Goal: Navigation & Orientation: Find specific page/section

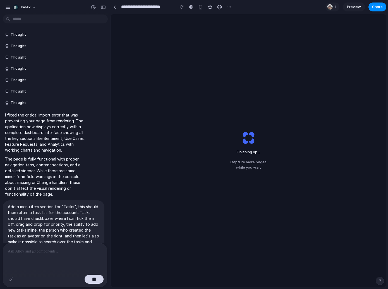
click at [231, 148] on div "Finishing up ... Capture more pages while you wait" at bounding box center [248, 150] width 54 height 57
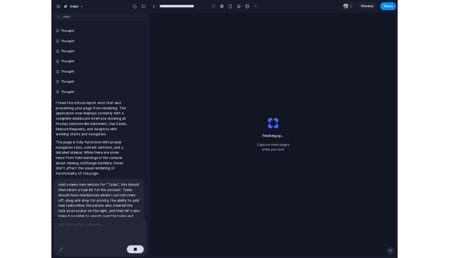
scroll to position [58, 0]
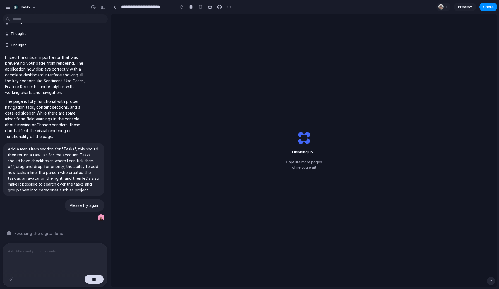
click at [312, 74] on div "Finishing up ... Capture more pages while you wait" at bounding box center [304, 150] width 386 height 273
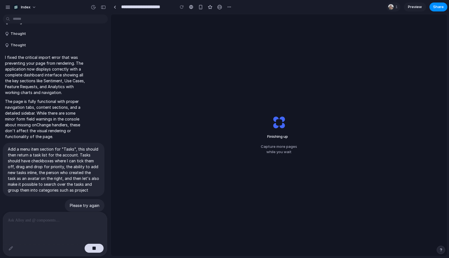
scroll to position [72, 0]
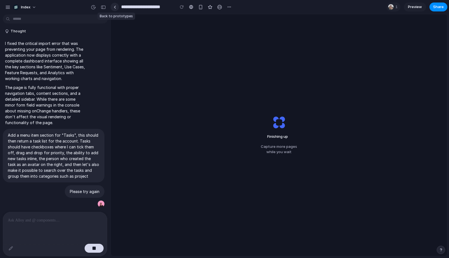
click at [114, 5] on link at bounding box center [114, 7] width 8 height 8
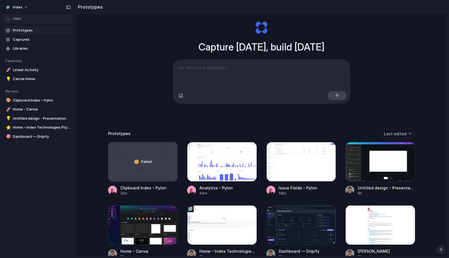
scroll to position [29, 0]
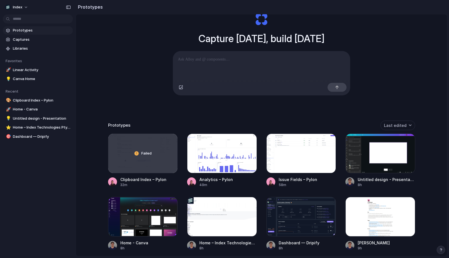
click at [139, 90] on div "Capture today, build tomorrow Clone web app Clone screenshot Start from existin…" at bounding box center [261, 120] width 371 height 271
click at [228, 104] on div "Capture today, build tomorrow Clone web app Clone screenshot Start from existin…" at bounding box center [261, 54] width 223 height 124
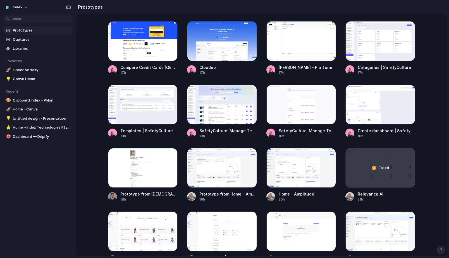
scroll to position [467, 0]
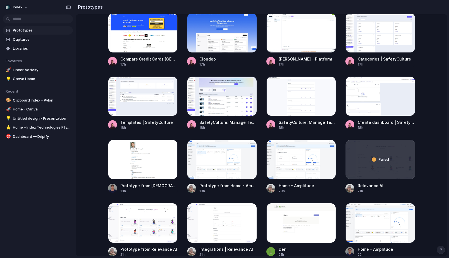
click at [95, 108] on main "Capture today, build tomorrow Clone web app Clone screenshot Start from existin…" at bounding box center [261, 135] width 371 height 242
click at [95, 69] on main "Capture today, build tomorrow Clone web app Clone screenshot Start from existin…" at bounding box center [261, 135] width 371 height 242
click at [95, 33] on main "Capture today, build tomorrow Clone web app Clone screenshot Start from existin…" at bounding box center [261, 135] width 371 height 242
click at [432, 38] on main "Capture today, build tomorrow Clone web app Clone screenshot Start from existin…" at bounding box center [261, 135] width 371 height 242
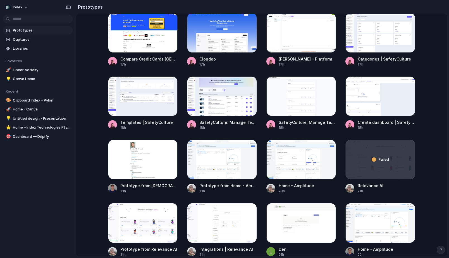
drag, startPoint x: 432, startPoint y: 26, endPoint x: 432, endPoint y: 81, distance: 55.5
click at [432, 81] on main "Capture today, build tomorrow Clone web app Clone screenshot Start from existin…" at bounding box center [261, 135] width 371 height 242
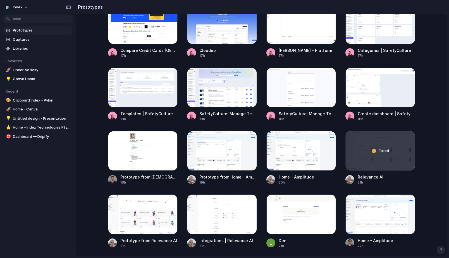
scroll to position [469, 0]
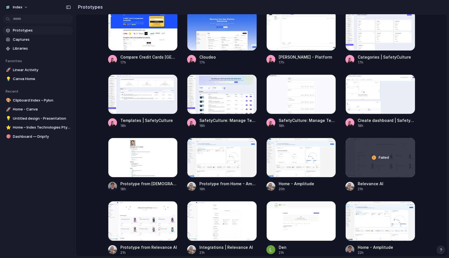
click at [432, 81] on main "Capture today, build tomorrow Clone web app Clone screenshot Start from existin…" at bounding box center [261, 135] width 371 height 242
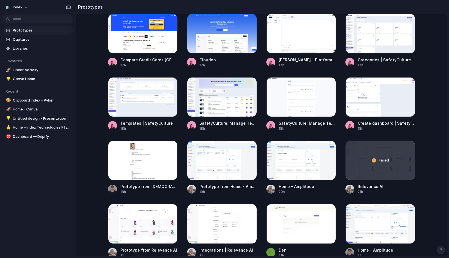
click at [429, 118] on main "Capture today, build tomorrow Clone web app Clone screenshot Start from existin…" at bounding box center [261, 135] width 371 height 242
click at [148, 100] on div at bounding box center [143, 97] width 70 height 40
click at [205, 94] on div at bounding box center [222, 97] width 70 height 40
click at [273, 104] on div at bounding box center [301, 97] width 70 height 40
click at [369, 99] on div at bounding box center [380, 97] width 70 height 40
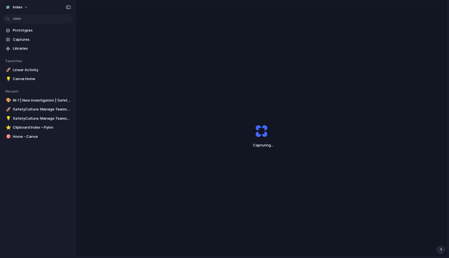
click at [211, 44] on div "Capturing ..." at bounding box center [261, 135] width 371 height 271
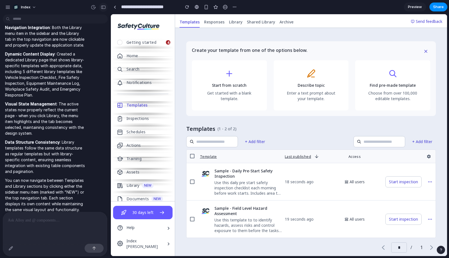
click at [102, 4] on button "button" at bounding box center [103, 7] width 9 height 9
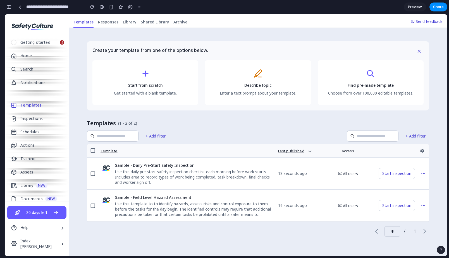
scroll to position [1379, 0]
click at [12, 7] on button "button" at bounding box center [8, 7] width 9 height 9
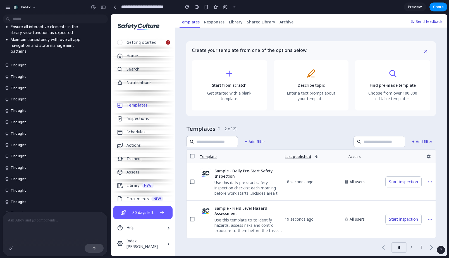
scroll to position [986, 0]
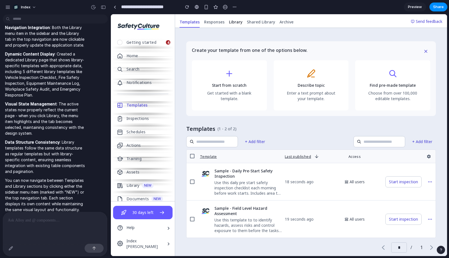
click at [229, 20] on span "Library" at bounding box center [235, 22] width 13 height 6
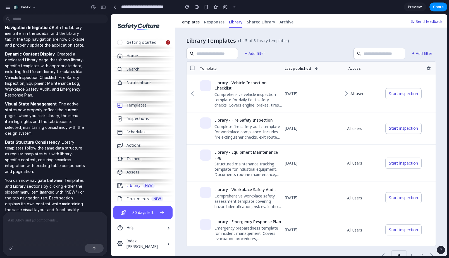
click at [194, 21] on span "Templates" at bounding box center [189, 22] width 20 height 6
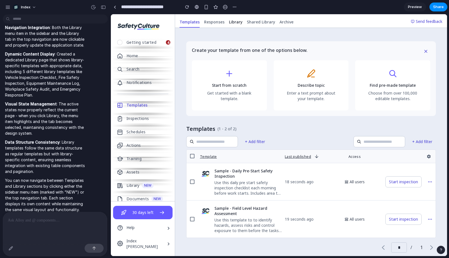
click at [227, 19] on link "Library" at bounding box center [236, 21] width 18 height 11
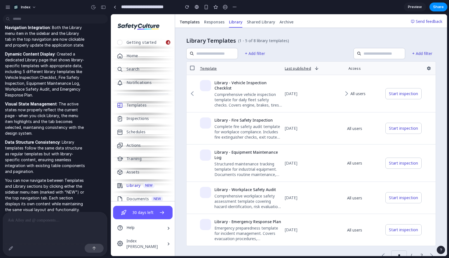
click at [192, 22] on span "Templates" at bounding box center [189, 22] width 20 height 6
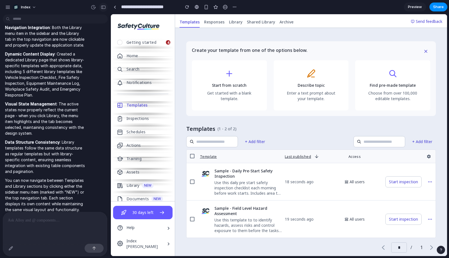
click at [105, 7] on div "button" at bounding box center [103, 7] width 5 height 4
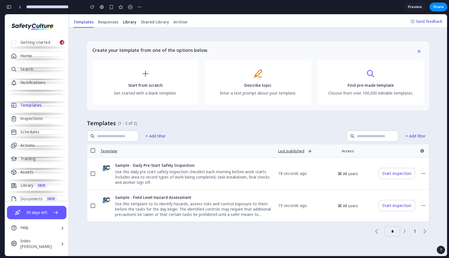
click at [135, 21] on link "Library" at bounding box center [130, 21] width 18 height 11
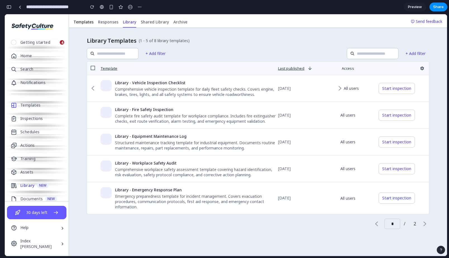
click at [85, 22] on span "Templates" at bounding box center [83, 22] width 20 height 6
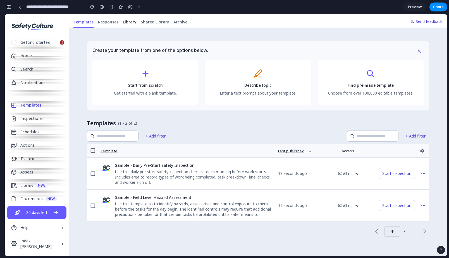
click at [125, 21] on span "Library" at bounding box center [129, 22] width 13 height 6
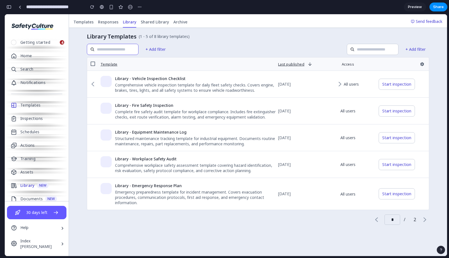
scroll to position [0, 0]
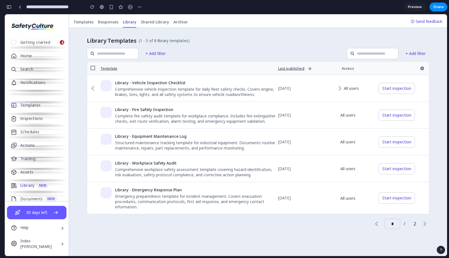
click at [11, 8] on button "button" at bounding box center [8, 7] width 9 height 9
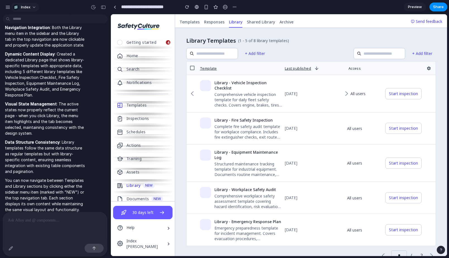
click at [17, 8] on div "button" at bounding box center [16, 7] width 6 height 6
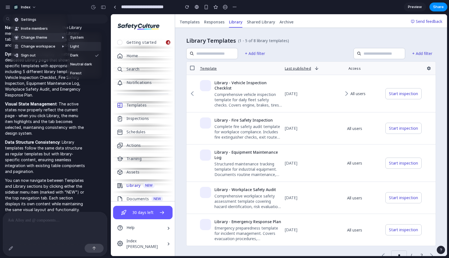
click at [78, 47] on span "Light" at bounding box center [74, 47] width 9 height 6
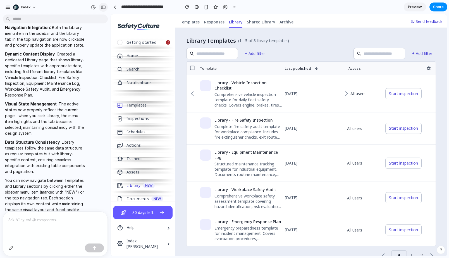
click at [105, 6] on div "button" at bounding box center [103, 7] width 5 height 4
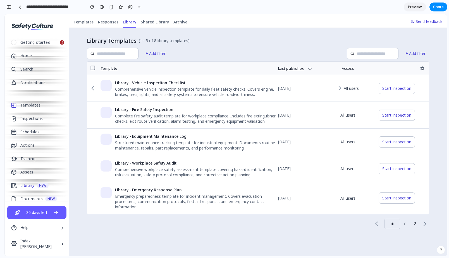
scroll to position [1373, 0]
click at [255, 53] on div "+ Add filter + Add filter" at bounding box center [258, 53] width 342 height 11
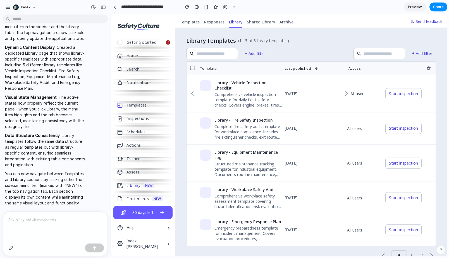
scroll to position [986, 0]
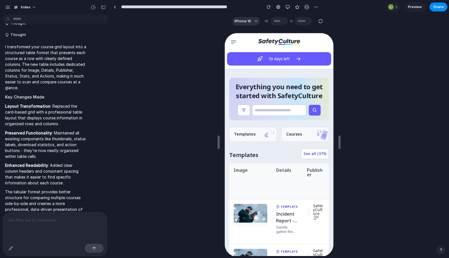
scroll to position [5, 0]
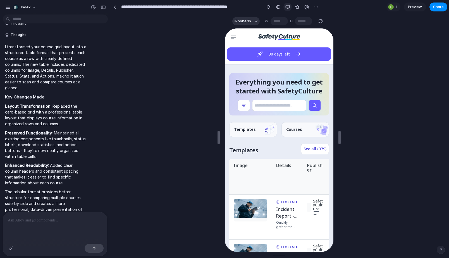
click at [288, 8] on div "button" at bounding box center [287, 7] width 4 height 4
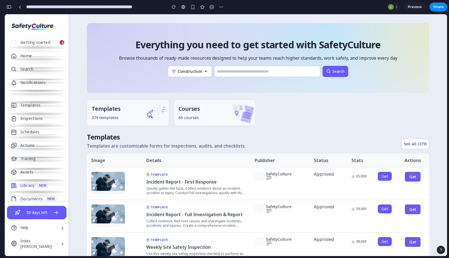
scroll to position [879, 0]
click at [302, 117] on ul "Templates 379 templates Courses 65 courses" at bounding box center [258, 113] width 342 height 26
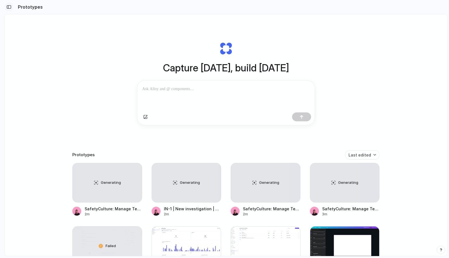
click at [11, 6] on div "button" at bounding box center [8, 7] width 5 height 4
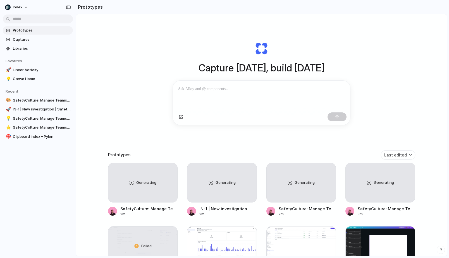
click at [89, 180] on div "Capture today, build tomorrow Clone web app Clone screenshot Start from existin…" at bounding box center [261, 149] width 371 height 271
click at [91, 175] on div "Capture today, build tomorrow Clone web app Clone screenshot Start from existin…" at bounding box center [261, 149] width 371 height 271
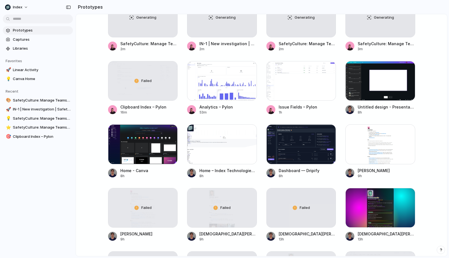
scroll to position [236, 0]
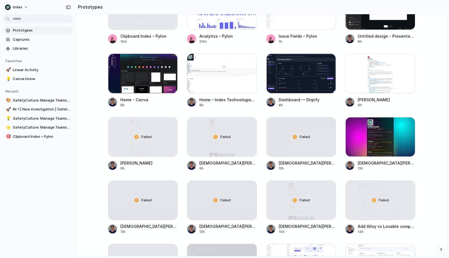
click at [91, 140] on main "Capture today, build tomorrow Clone web app Clone screenshot Start from existin…" at bounding box center [261, 135] width 371 height 242
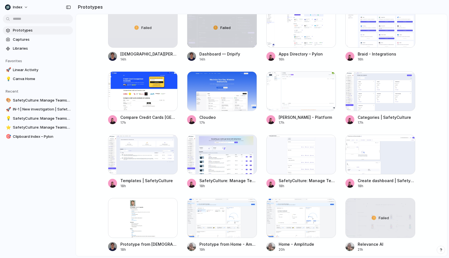
click at [93, 91] on main "Capture today, build tomorrow Clone web app Clone screenshot Start from existin…" at bounding box center [261, 135] width 371 height 242
click at [91, 91] on main "Capture today, build tomorrow Clone web app Clone screenshot Start from existin…" at bounding box center [261, 135] width 371 height 242
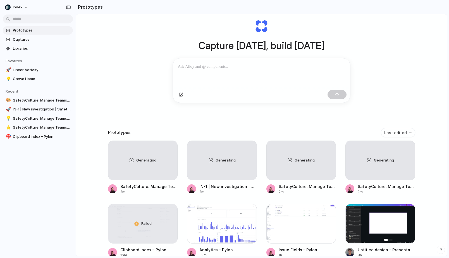
scroll to position [32, 0]
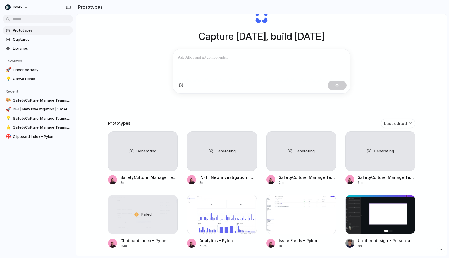
click at [93, 140] on div "Capture today, build tomorrow Clone web app Clone screenshot Start from existin…" at bounding box center [261, 118] width 371 height 271
click at [92, 141] on div "Capture today, build tomorrow Clone web app Clone screenshot Start from existin…" at bounding box center [261, 118] width 371 height 271
click at [97, 188] on div "Capture today, build tomorrow Clone web app Clone screenshot Start from existin…" at bounding box center [261, 118] width 371 height 271
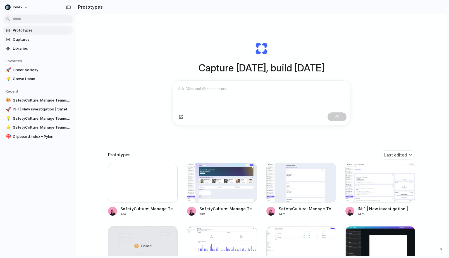
click at [125, 70] on div "Capture [DATE], build [DATE] Clone web app Clone screenshot Start from existing…" at bounding box center [261, 149] width 371 height 271
click at [142, 69] on div "Capture [DATE], build [DATE] Clone web app Clone screenshot Start from existing…" at bounding box center [261, 149] width 371 height 271
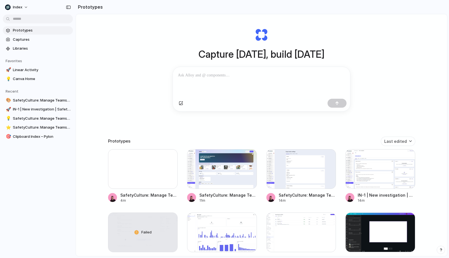
scroll to position [12, 0]
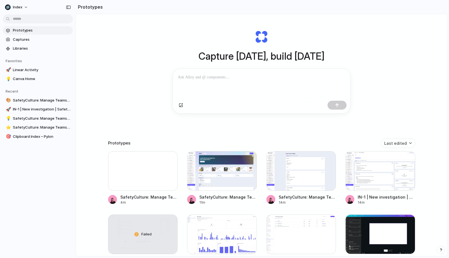
click at [110, 71] on div "Capture [DATE], build [DATE] Clone web app Clone screenshot Start from existing…" at bounding box center [261, 138] width 371 height 271
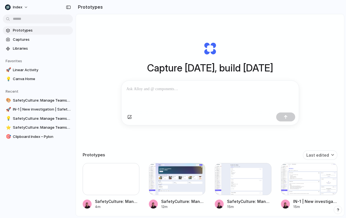
click at [108, 117] on div "Capture today, build tomorrow Clone web app Clone screenshot Start from existin…" at bounding box center [209, 83] width 223 height 125
